Goal: Information Seeking & Learning: Understand process/instructions

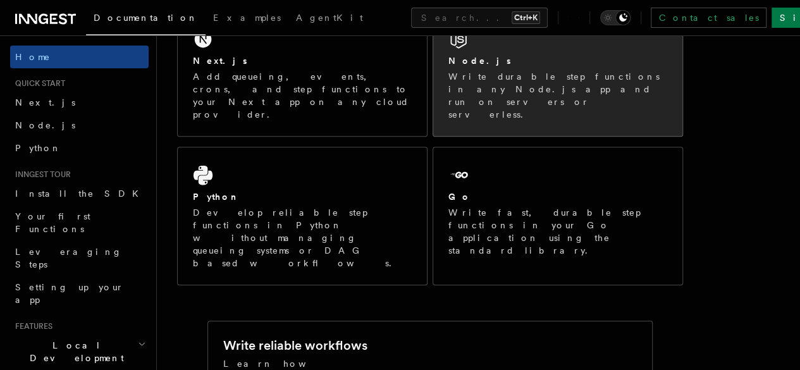
click at [488, 59] on div "Node.js Write durable step functions in any Node.js app and run on servers or s…" at bounding box center [557, 73] width 249 height 125
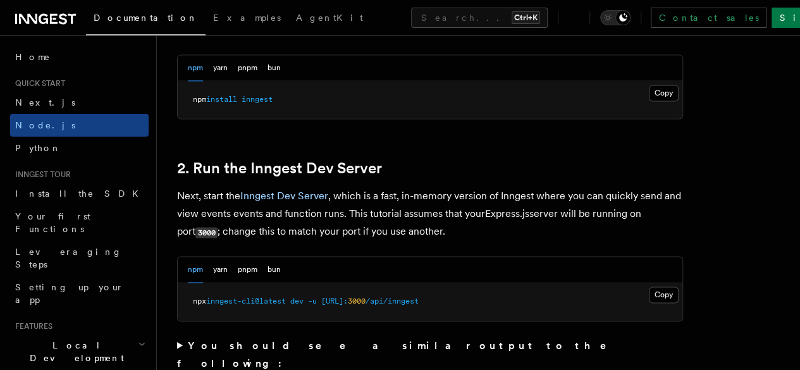
scroll to position [879, 0]
click at [649, 101] on button "Copy Copied" at bounding box center [664, 92] width 30 height 16
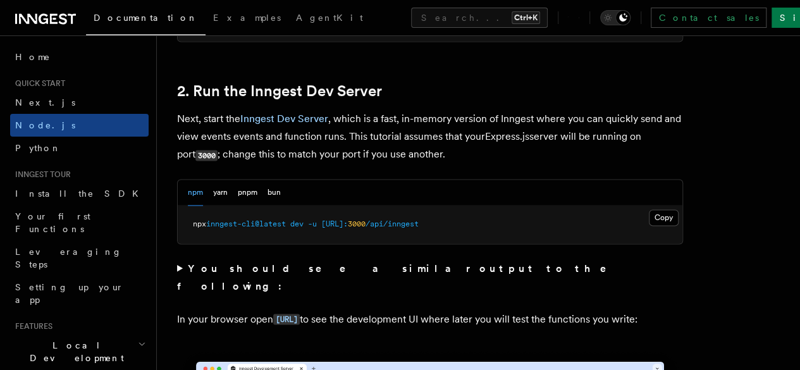
scroll to position [957, 0]
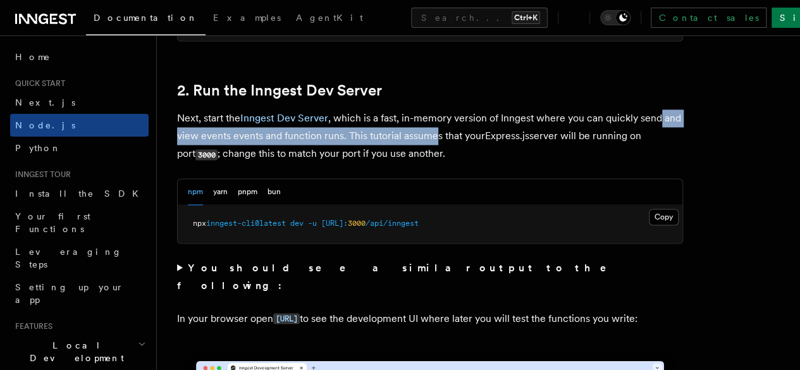
drag, startPoint x: 199, startPoint y: 153, endPoint x: 481, endPoint y: 155, distance: 281.4
click at [481, 155] on p "Next, start the Inngest Dev Server , which is a fast, in-memory version of Inng…" at bounding box center [430, 136] width 506 height 54
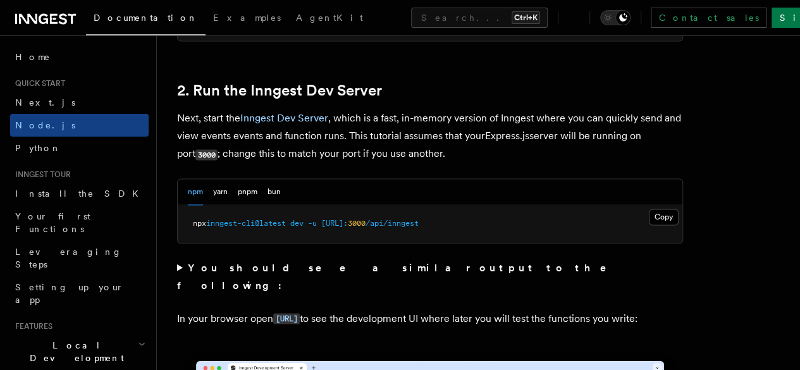
click at [463, 284] on summary "You should see a similar output to the following:" at bounding box center [430, 276] width 506 height 35
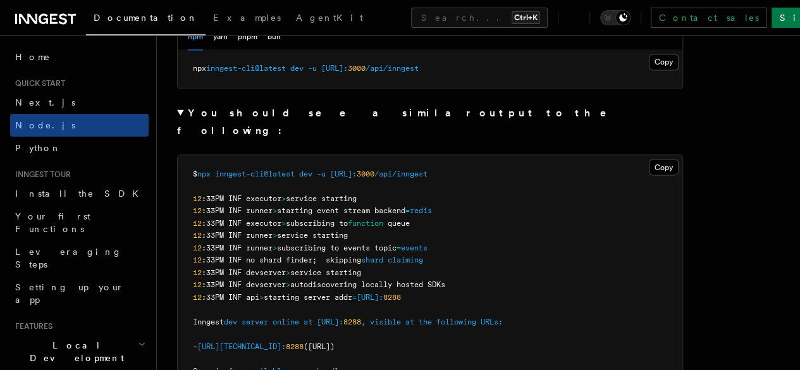
scroll to position [1113, 0]
click at [181, 130] on summary "You should see a similar output to the following:" at bounding box center [430, 119] width 506 height 35
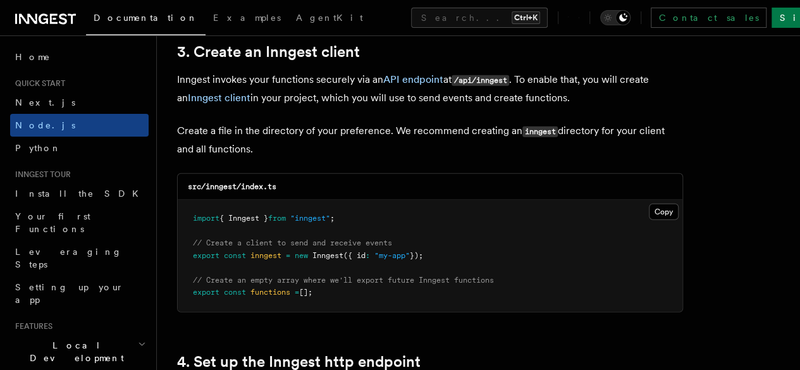
scroll to position [1624, 0]
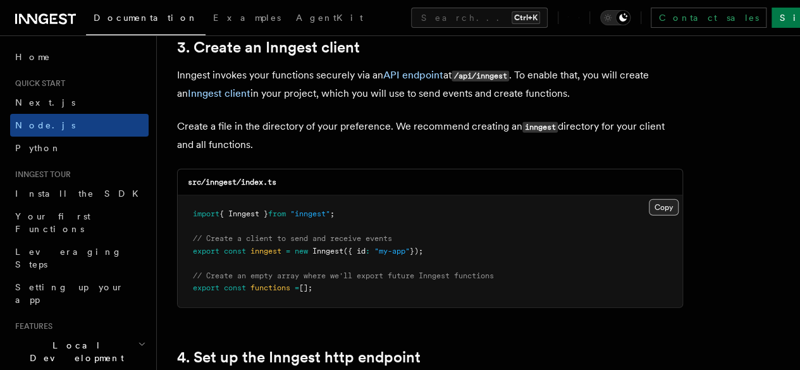
click at [649, 199] on button "Copy Copied" at bounding box center [664, 207] width 30 height 16
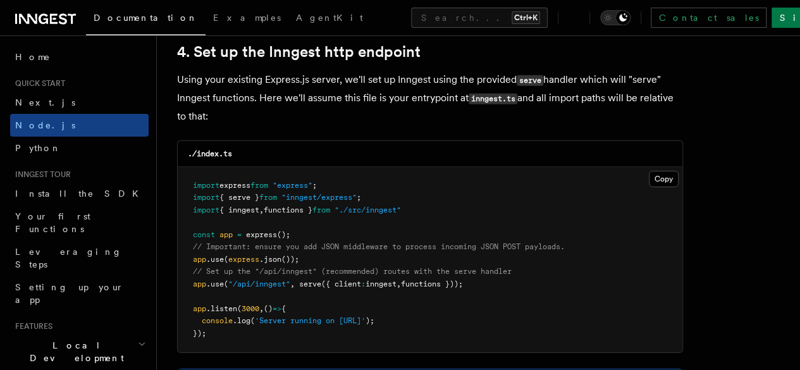
scroll to position [1930, 0]
drag, startPoint x: 220, startPoint y: 68, endPoint x: 439, endPoint y: 99, distance: 221.7
click at [439, 99] on p "Using your existing Express.js server, we'll set up Inngest using the provided …" at bounding box center [430, 97] width 506 height 54
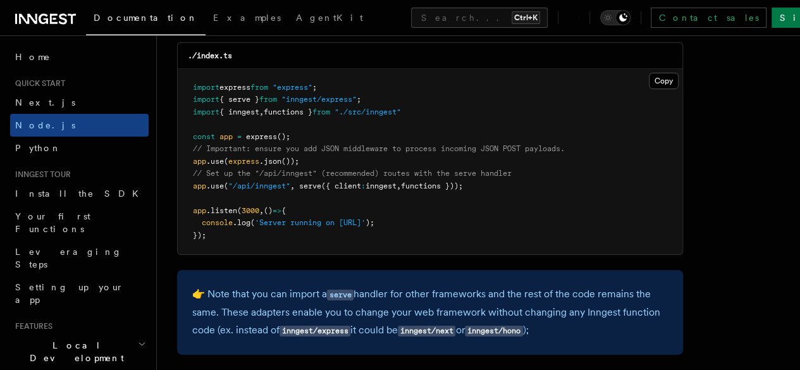
scroll to position [2028, 0]
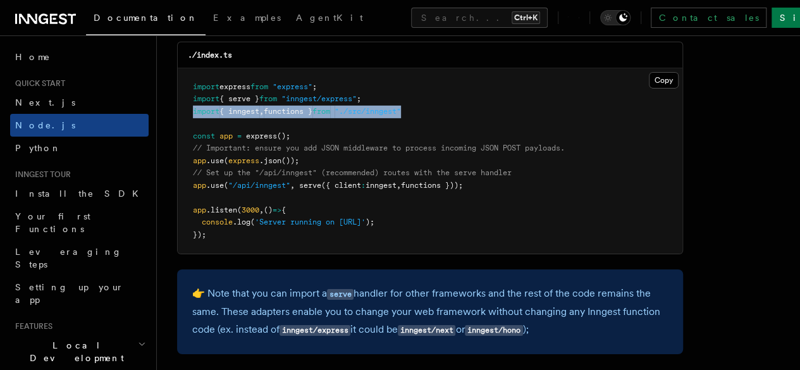
drag, startPoint x: 434, startPoint y: 98, endPoint x: 192, endPoint y: 101, distance: 242.2
click at [192, 101] on pre "import express from "express" ; import { serve } from "inngest/express" ; impor…" at bounding box center [430, 161] width 505 height 186
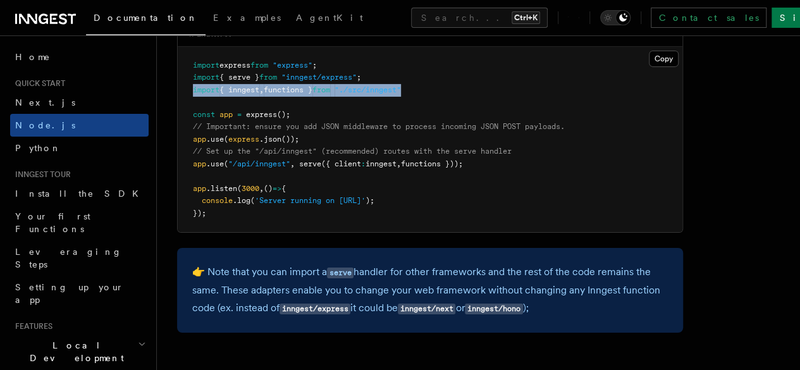
scroll to position [2050, 0]
click at [458, 82] on pre "import express from "express" ; import { serve } from "inngest/express" ; impor…" at bounding box center [430, 139] width 505 height 186
drag, startPoint x: 458, startPoint y: 82, endPoint x: 181, endPoint y: 75, distance: 277.7
click at [181, 75] on pre "import express from "express" ; import { serve } from "inngest/express" ; impor…" at bounding box center [430, 139] width 505 height 186
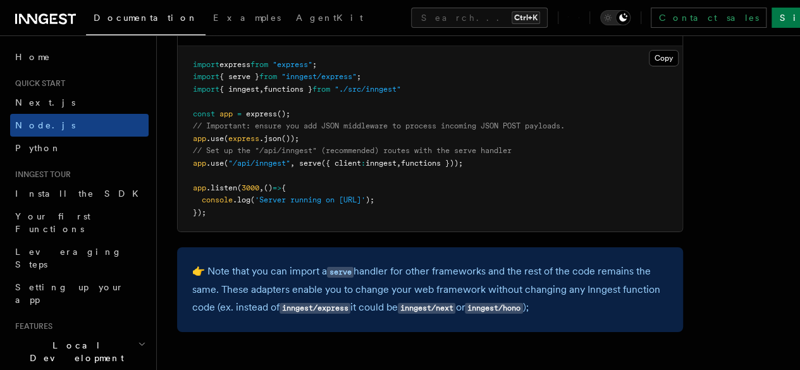
click at [498, 135] on pre "import express from "express" ; import { serve } from "inngest/express" ; impor…" at bounding box center [430, 139] width 505 height 186
drag, startPoint x: 501, startPoint y: 156, endPoint x: 190, endPoint y: 156, distance: 311.1
click at [190, 156] on pre "import express from "express" ; import { serve } from "inngest/express" ; impor…" at bounding box center [430, 139] width 505 height 186
copy span "app .use ( "/api/inngest" , serve ({ client : inngest , functions }));"
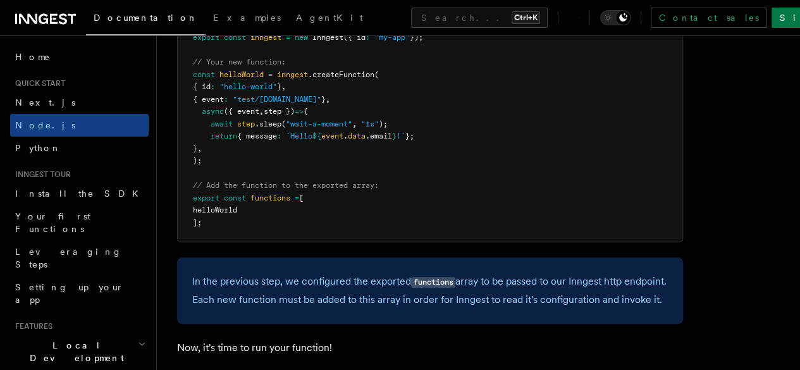
scroll to position [2634, 0]
